Goal: Find specific page/section: Find specific page/section

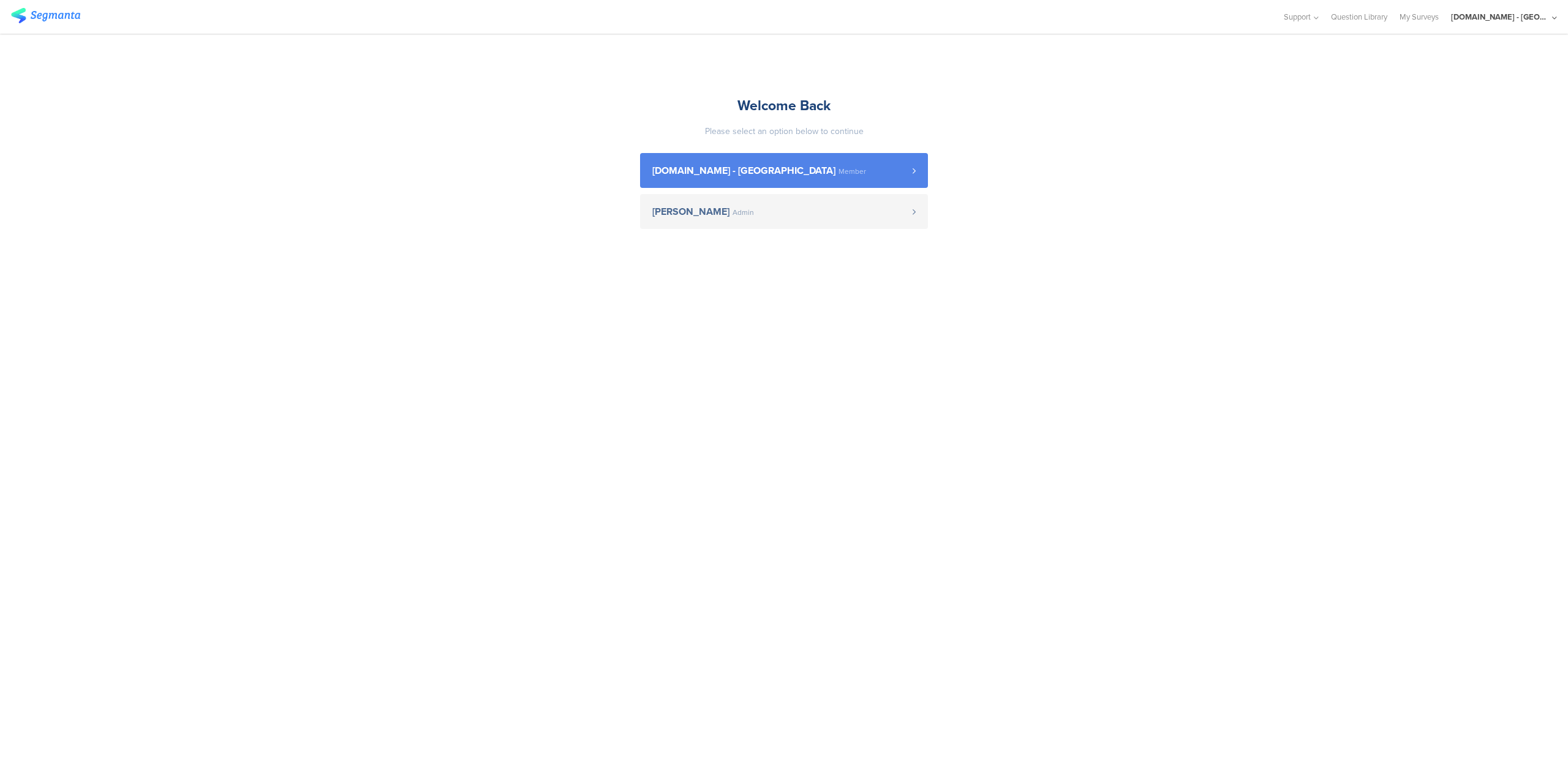
click at [825, 179] on link "[DOMAIN_NAME] - [GEOGRAPHIC_DATA] Member" at bounding box center [784, 170] width 288 height 35
